Goal: Task Accomplishment & Management: Complete application form

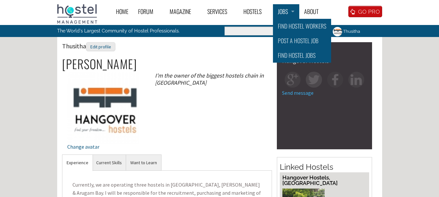
click at [287, 12] on link "Jobs" at bounding box center [286, 11] width 26 height 15
click at [248, 47] on div "Thusitha Edit profile" at bounding box center [167, 49] width 210 height 15
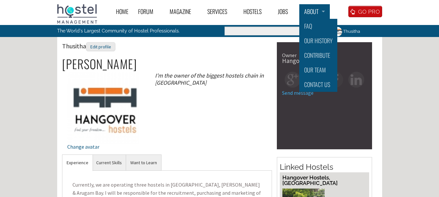
click at [309, 12] on link "About" at bounding box center [314, 11] width 31 height 15
drag, startPoint x: 248, startPoint y: 58, endPoint x: 322, endPoint y: 42, distance: 76.1
click at [248, 58] on h2 "Yohan Peries" at bounding box center [167, 64] width 210 height 14
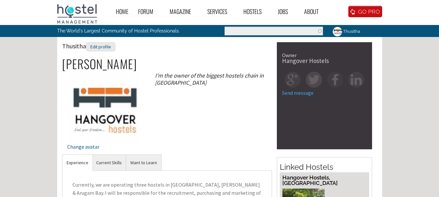
click at [351, 30] on link "Thusitha" at bounding box center [346, 31] width 36 height 13
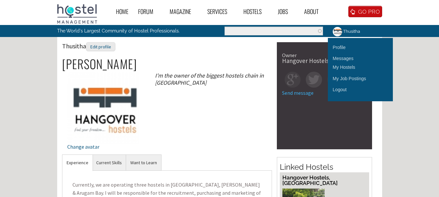
click at [161, 54] on div "Thusitha Edit profile" at bounding box center [167, 49] width 210 height 15
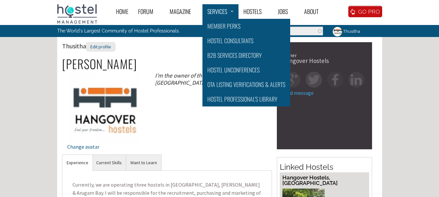
click at [225, 13] on link "Services" at bounding box center [220, 11] width 36 height 15
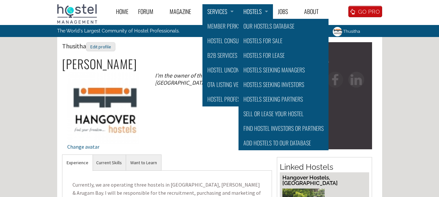
click at [248, 14] on link "Hostels" at bounding box center [255, 11] width 34 height 15
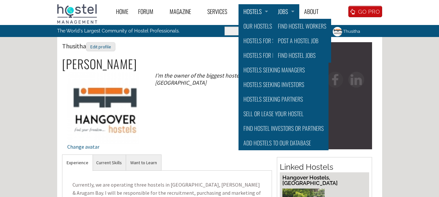
click at [294, 9] on link "Jobs" at bounding box center [286, 11] width 26 height 15
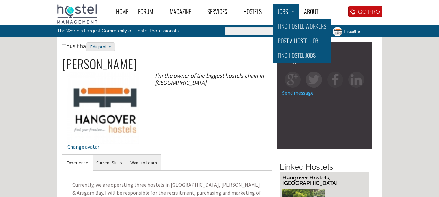
click at [290, 39] on link "Post a Hostel Job" at bounding box center [302, 40] width 58 height 15
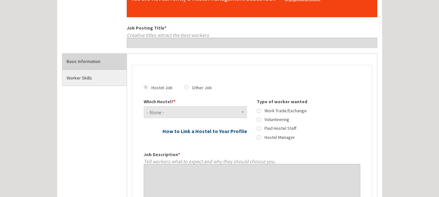
scroll to position [24, 0]
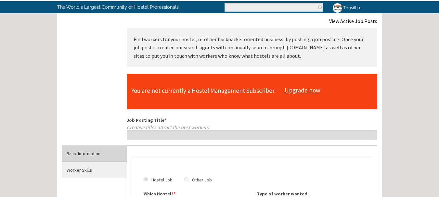
click at [352, 20] on link "View Active Job Posts" at bounding box center [353, 21] width 48 height 6
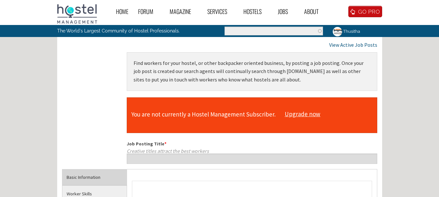
scroll to position [24, 0]
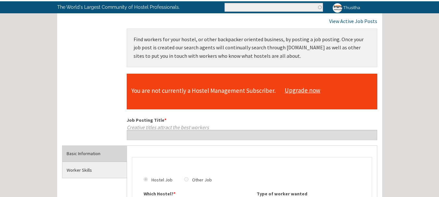
click at [298, 92] on link "Upgrade now" at bounding box center [302, 90] width 42 height 12
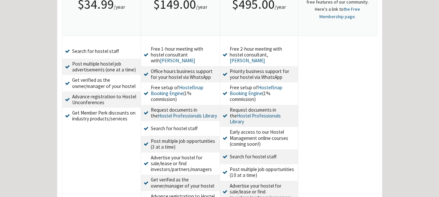
scroll to position [162, 0]
